Goal: Check status: Check status

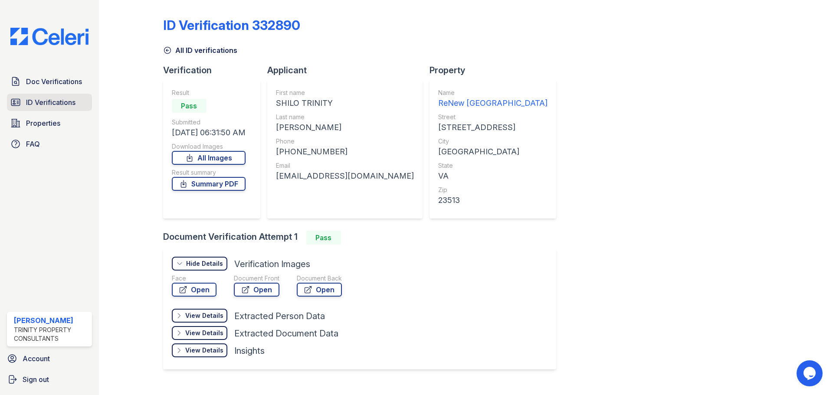
click at [76, 104] on span "ID Verifications" at bounding box center [50, 102] width 49 height 10
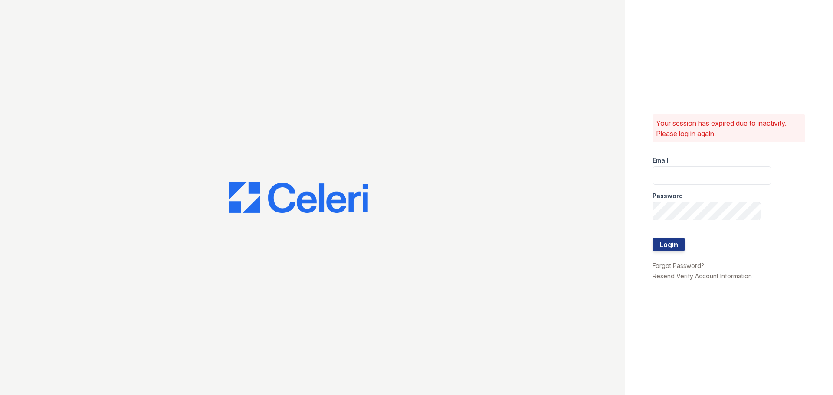
type input "csmith@trinity-pm.com"
click at [679, 241] on button "Login" at bounding box center [669, 245] width 33 height 14
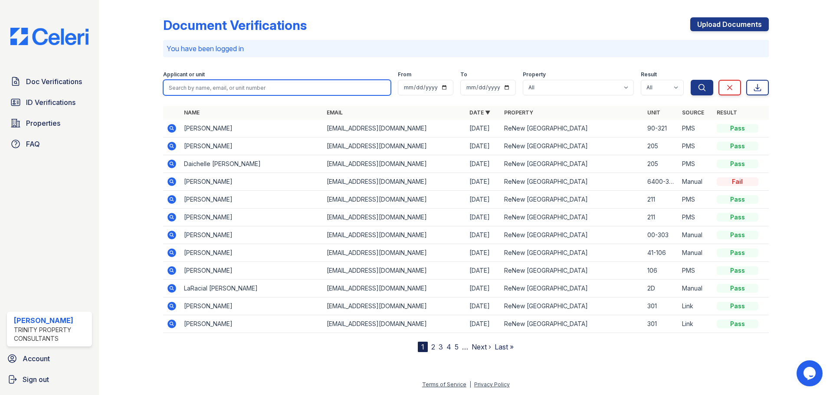
click at [213, 86] on input "search" at bounding box center [277, 88] width 228 height 16
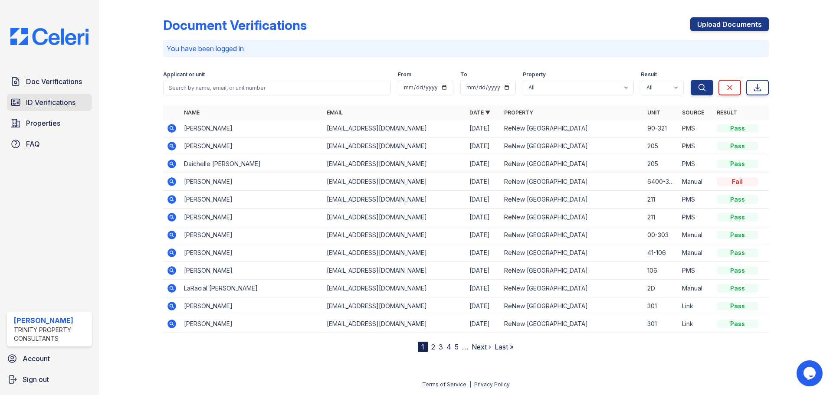
click at [63, 99] on span "ID Verifications" at bounding box center [50, 102] width 49 height 10
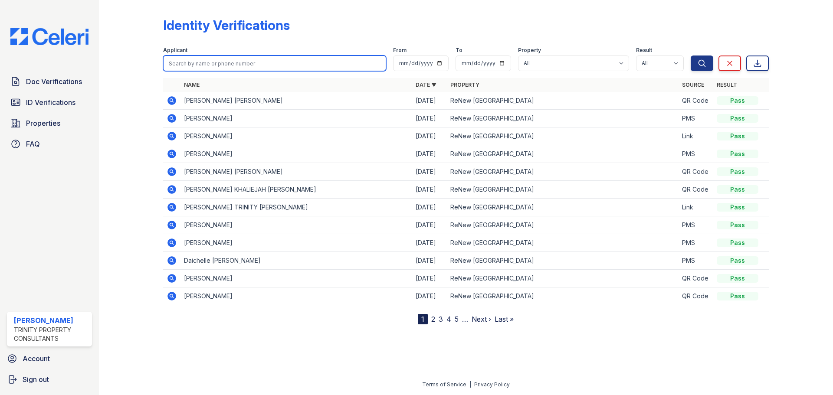
click at [240, 71] on input "search" at bounding box center [274, 64] width 223 height 16
type input "potter"
click at [691, 56] on button "Search" at bounding box center [702, 64] width 23 height 16
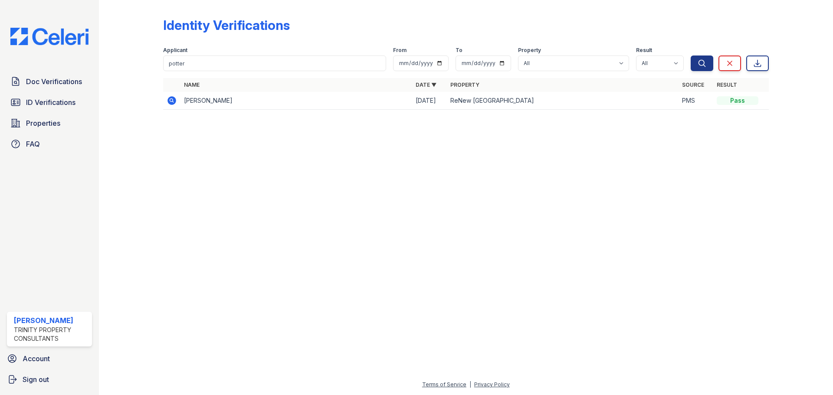
click at [174, 102] on icon at bounding box center [171, 100] width 9 height 9
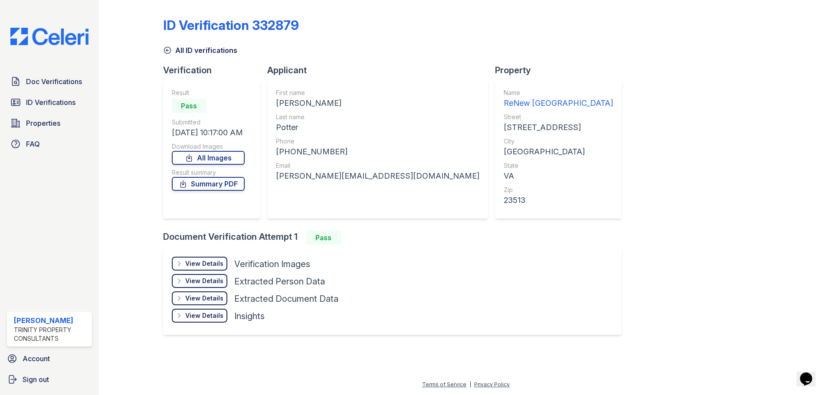
click at [190, 266] on div "View Details" at bounding box center [204, 263] width 38 height 9
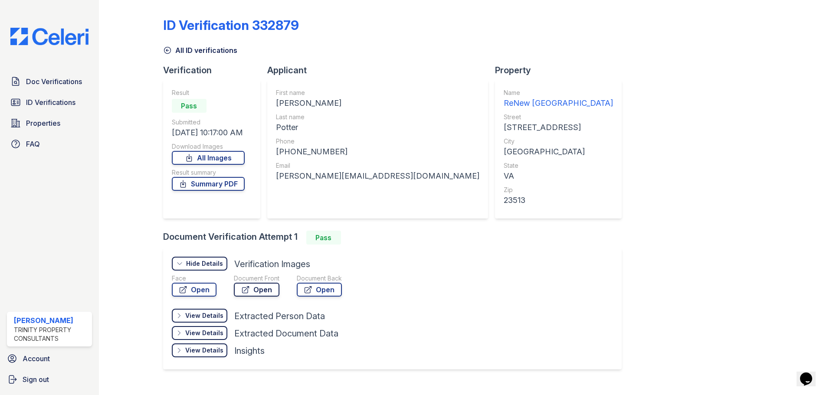
click at [237, 290] on link "Open" at bounding box center [257, 290] width 46 height 14
click at [166, 51] on icon at bounding box center [167, 50] width 9 height 9
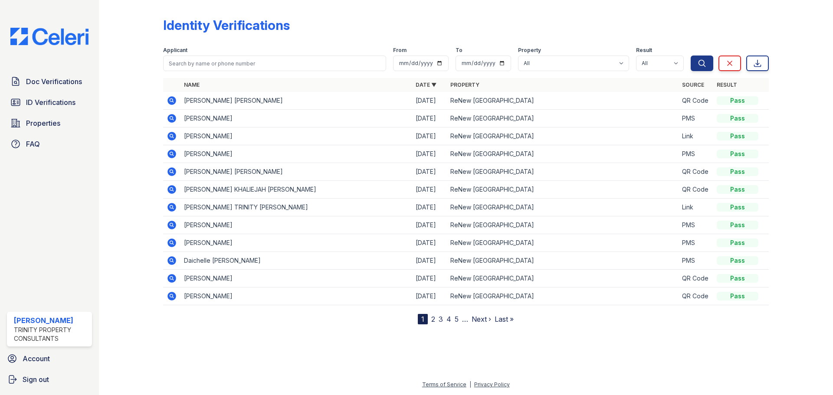
click at [173, 136] on icon at bounding box center [172, 136] width 10 height 10
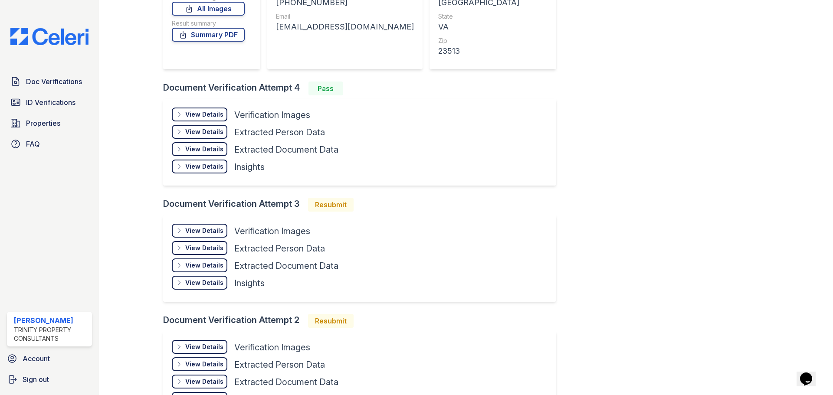
scroll to position [26, 0]
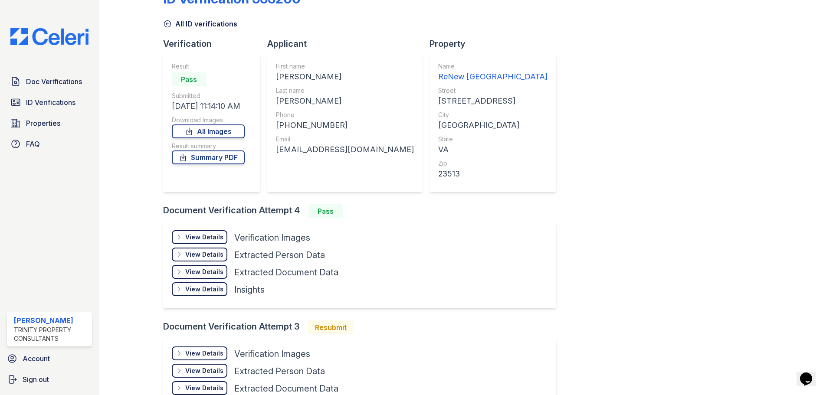
click at [219, 233] on div "View Details" at bounding box center [204, 237] width 38 height 9
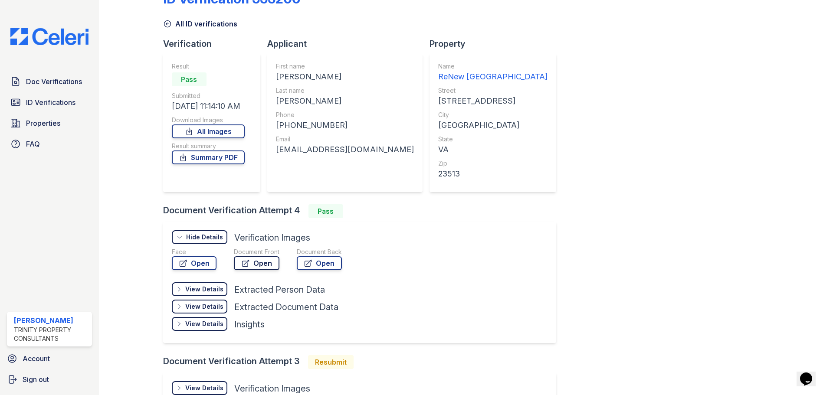
click at [259, 264] on link "Open" at bounding box center [257, 263] width 46 height 14
click at [200, 262] on link "Open" at bounding box center [194, 263] width 45 height 14
click at [252, 265] on link "Open" at bounding box center [257, 263] width 46 height 14
click at [315, 259] on link "Open" at bounding box center [319, 263] width 45 height 14
